Goal: Complete application form

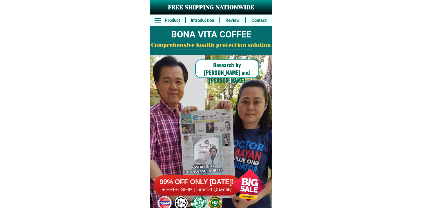
click at [191, 186] on h6 "+ FREE SHIP | Limited Quantily" at bounding box center [196, 189] width 87 height 6
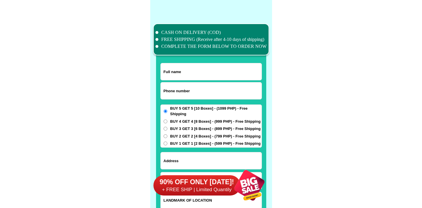
scroll to position [4505, 0]
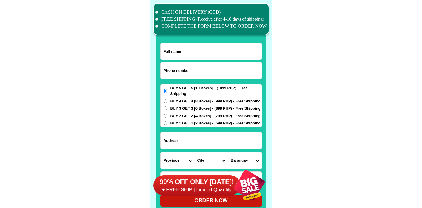
click at [190, 72] on input "Input phone_number" at bounding box center [211, 70] width 101 height 17
paste input "9082159107"
type input "09082159107"
click at [220, 55] on input "Input full_name" at bounding box center [211, 51] width 101 height 17
paste input "[PERSON_NAME]"
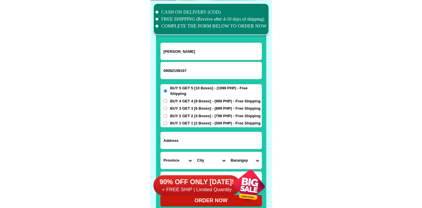
type input "[PERSON_NAME]"
click at [202, 142] on input "Input address" at bounding box center [211, 140] width 101 height 17
paste input "Carsadang bago ii Imus Cavite Harvest market"
click at [236, 140] on input "Carsadang bago ii Imus Cavite Harvest market" at bounding box center [211, 140] width 101 height 17
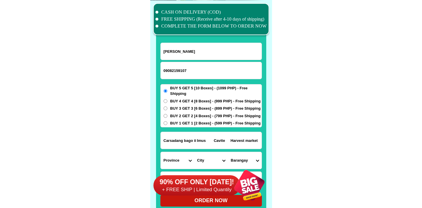
drag, startPoint x: 236, startPoint y: 140, endPoint x: 257, endPoint y: 141, distance: 20.6
click at [257, 141] on input "Carsadang bago ii Imus Cavite Harvest market" at bounding box center [211, 140] width 101 height 17
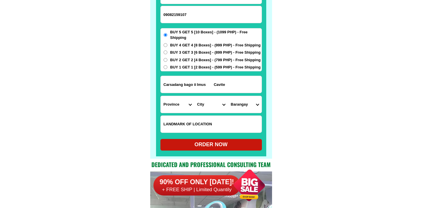
scroll to position [4589, 0]
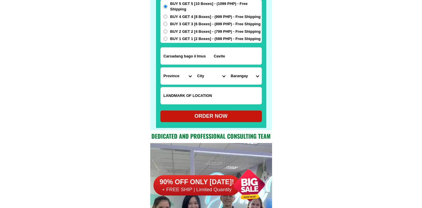
type input "Carsadang bago ii Imus Cavite"
click at [230, 100] on input "Input LANDMARKOFLOCATION" at bounding box center [211, 95] width 101 height 17
paste input "Harvest market"
type input "Harvest market"
click at [166, 83] on select "Province [GEOGRAPHIC_DATA] [GEOGRAPHIC_DATA] [GEOGRAPHIC_DATA] [GEOGRAPHIC_DATA…" at bounding box center [178, 76] width 34 height 17
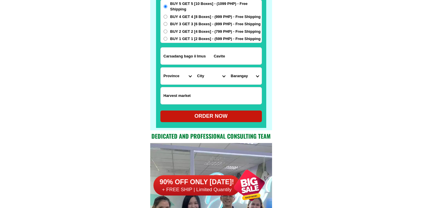
select select "63_826"
click at [161, 68] on select "Province [GEOGRAPHIC_DATA] [GEOGRAPHIC_DATA] [GEOGRAPHIC_DATA] [GEOGRAPHIC_DATA…" at bounding box center [178, 76] width 34 height 17
click at [212, 79] on select "City [PERSON_NAME] [PERSON_NAME] [GEOGRAPHIC_DATA]-city [GEOGRAPHIC_DATA]-[GEOG…" at bounding box center [211, 76] width 34 height 17
select select "63_8261588"
click at [194, 68] on select "City [PERSON_NAME] [PERSON_NAME] [GEOGRAPHIC_DATA]-city [GEOGRAPHIC_DATA]-[GEOG…" at bounding box center [211, 76] width 34 height 17
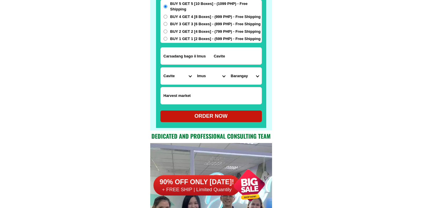
click at [242, 77] on select "Barangay Alapan i -a Alapan i -b Alapan i -c Alapan i-a Alapan i-b Alapan i-c A…" at bounding box center [245, 76] width 34 height 17
select select "63_826158813"
click at [228, 68] on select "Barangay Alapan i -a Alapan i -b Alapan i -c Alapan i-a Alapan i-b Alapan i-c A…" at bounding box center [245, 76] width 34 height 17
click at [235, 79] on select "Barangay Alapan i -a Alapan i -b Alapan i -c Alapan i-a Alapan i-b Alapan i-c A…" at bounding box center [245, 76] width 34 height 17
click at [233, 74] on select "Barangay Alapan i -a Alapan i -b Alapan i -c Alapan i-a Alapan i-b Alapan i-c A…" at bounding box center [245, 76] width 34 height 17
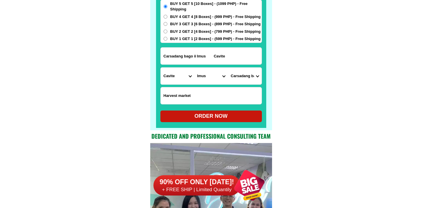
click at [228, 68] on select "Barangay Alapan i -a Alapan i -b Alapan i -c Alapan i-a Alapan i-b Alapan i-c A…" at bounding box center [245, 76] width 34 height 17
click at [253, 73] on select "Barangay Alapan i -a Alapan i -b Alapan i -c Alapan i-a Alapan i-b Alapan i-c A…" at bounding box center [245, 76] width 34 height 17
click at [228, 68] on select "Barangay Alapan i -a Alapan i -b Alapan i -c Alapan i-a Alapan i-b Alapan i-c A…" at bounding box center [245, 76] width 34 height 17
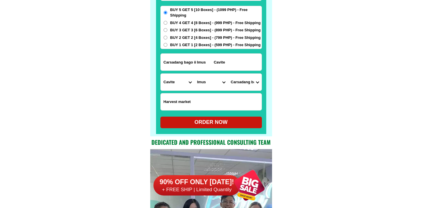
scroll to position [4573, 0]
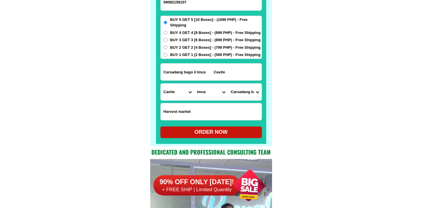
click at [214, 134] on div "ORDER NOW" at bounding box center [210, 132] width 101 height 8
radio input "true"
